Goal: Check status: Check status

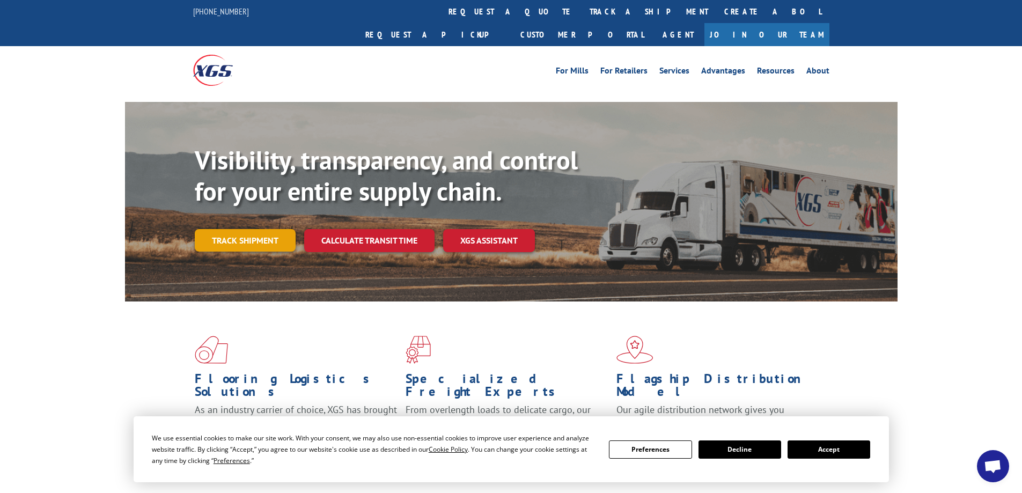
click at [250, 229] on link "Track shipment" at bounding box center [245, 240] width 101 height 23
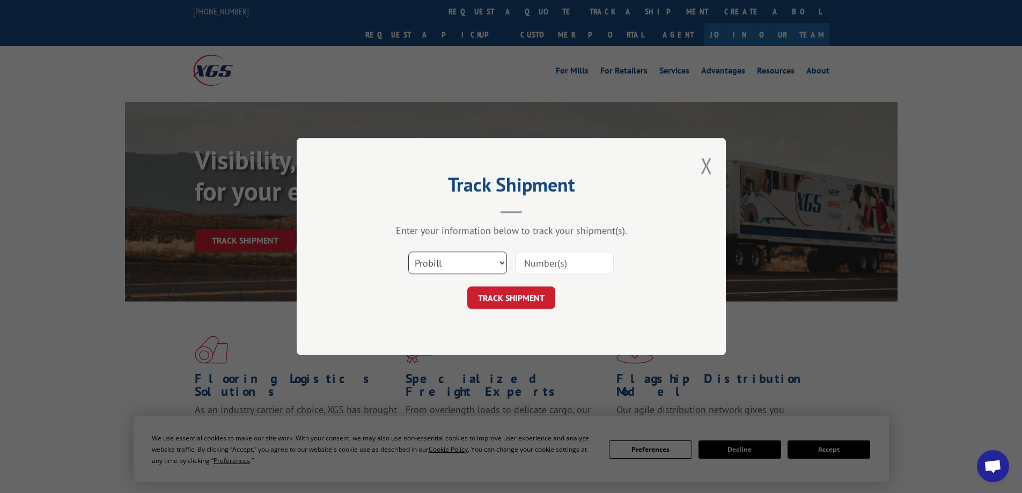
click at [502, 261] on select "Select category... Probill BOL PO" at bounding box center [457, 263] width 99 height 23
select select "bol"
click at [408, 252] on select "Select category... Probill BOL PO" at bounding box center [457, 263] width 99 height 23
click at [541, 269] on input at bounding box center [564, 263] width 99 height 23
type input "879970"
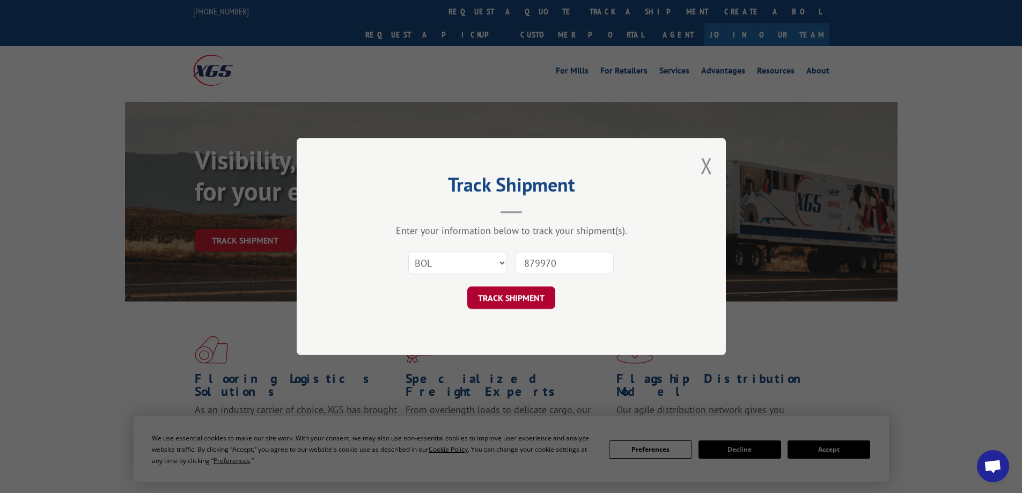
click at [533, 304] on button "TRACK SHIPMENT" at bounding box center [511, 297] width 88 height 23
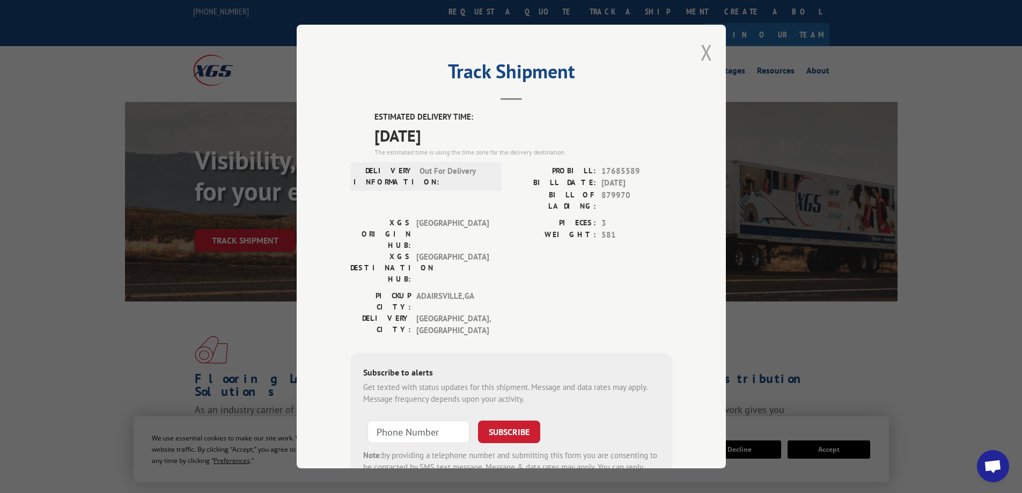
click at [704, 49] on button "Close modal" at bounding box center [706, 52] width 12 height 28
